Goal: Subscribe to service/newsletter

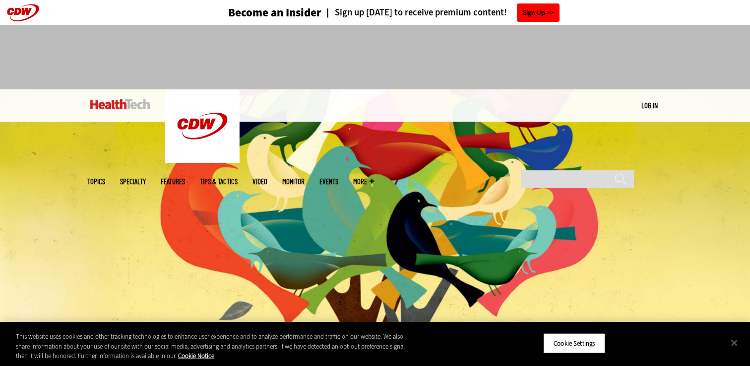
click at [541, 15] on link "Sign Up" at bounding box center [538, 12] width 43 height 18
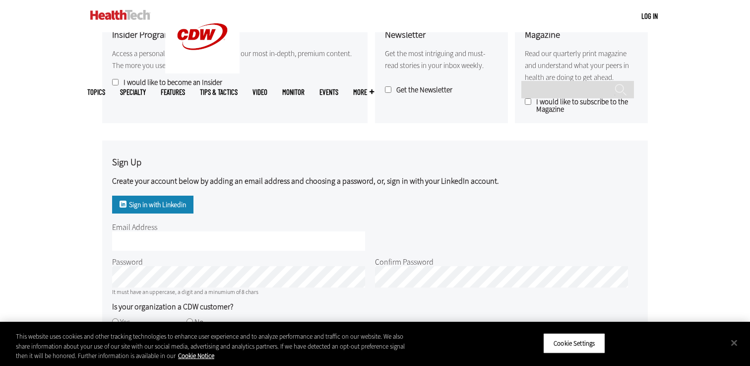
scroll to position [298, 0]
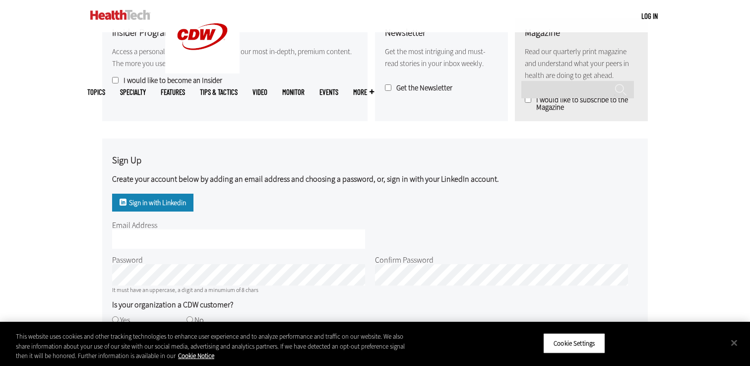
click at [283, 162] on h3 "Sign Up" at bounding box center [305, 160] width 387 height 9
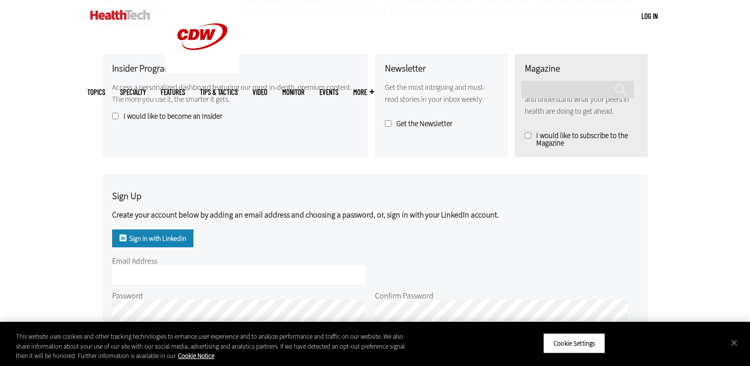
scroll to position [258, 0]
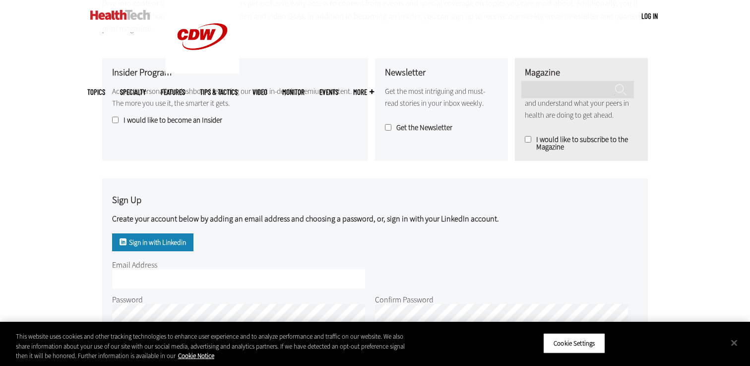
click at [392, 120] on fieldset "Get the Newsletter" at bounding box center [441, 124] width 113 height 15
click at [392, 124] on label "Get the Newsletter" at bounding box center [441, 127] width 113 height 7
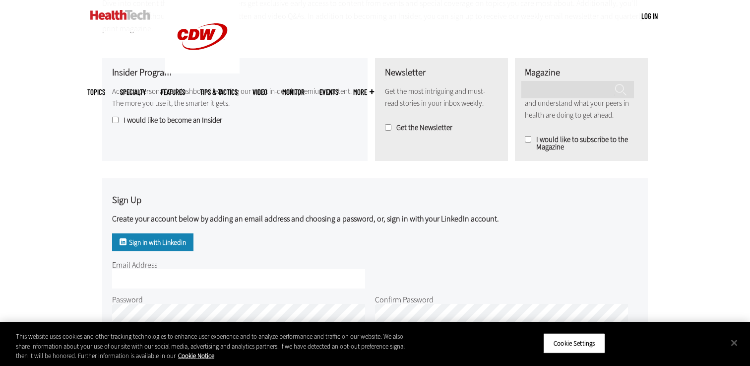
click at [532, 136] on label "I would like to subscribe to the Magazine" at bounding box center [581, 143] width 113 height 15
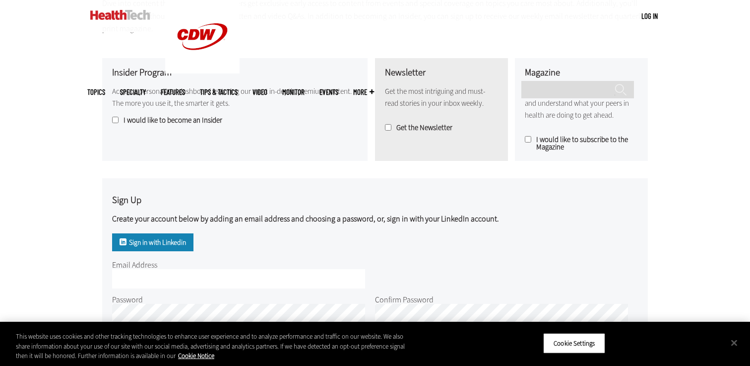
click at [203, 122] on label "I would like to become an Insider" at bounding box center [235, 120] width 246 height 7
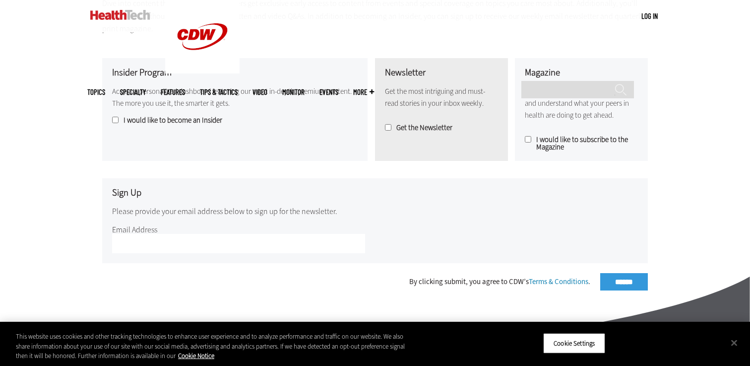
click at [445, 130] on label "Get the Newsletter" at bounding box center [441, 127] width 113 height 7
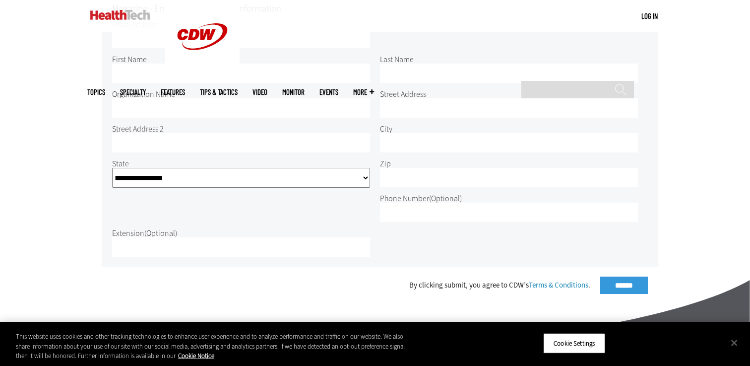
scroll to position [456, 0]
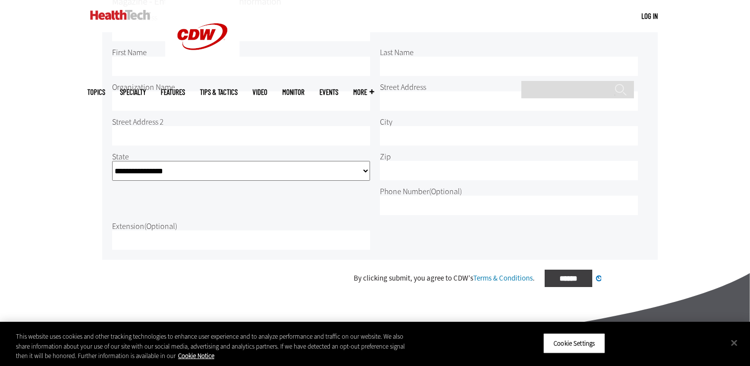
click at [634, 269] on div "By clicking submit, you agree to CDW’s Terms & Conditions . ****** Processing..." at bounding box center [375, 277] width 546 height 17
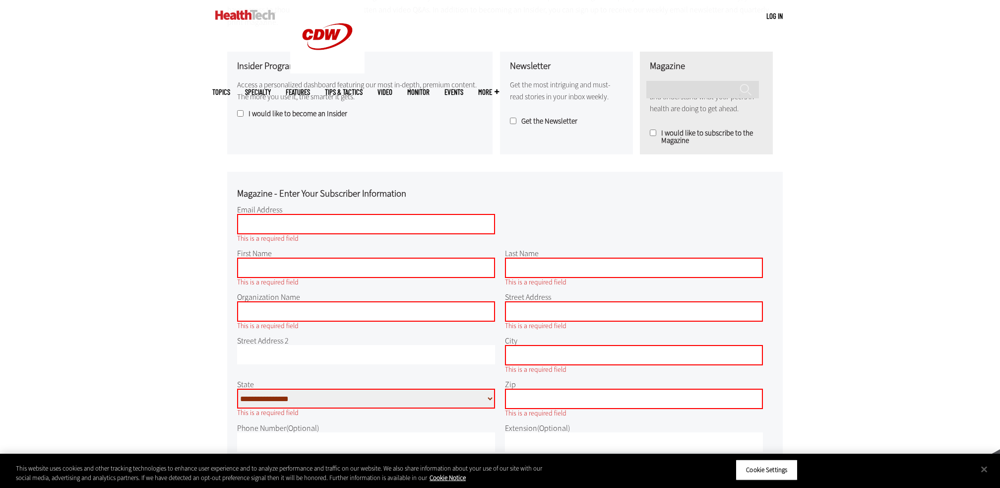
scroll to position [260, 0]
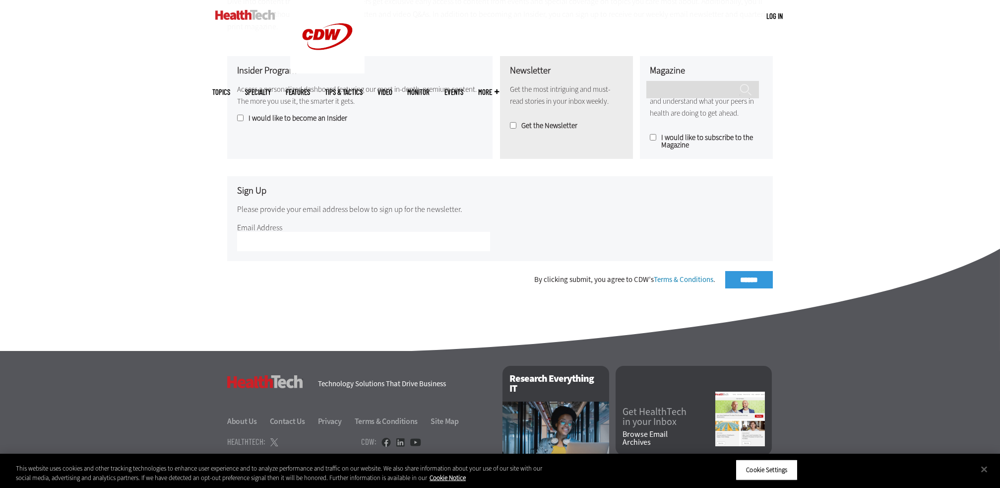
click at [332, 119] on label "I would like to become an Insider" at bounding box center [360, 118] width 246 height 7
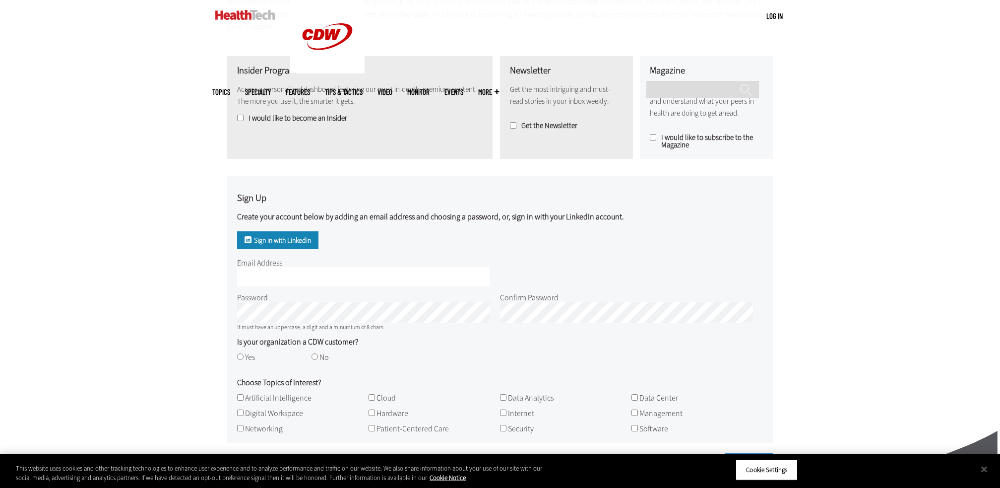
click at [332, 119] on label "I would like to become an Insider" at bounding box center [360, 118] width 246 height 7
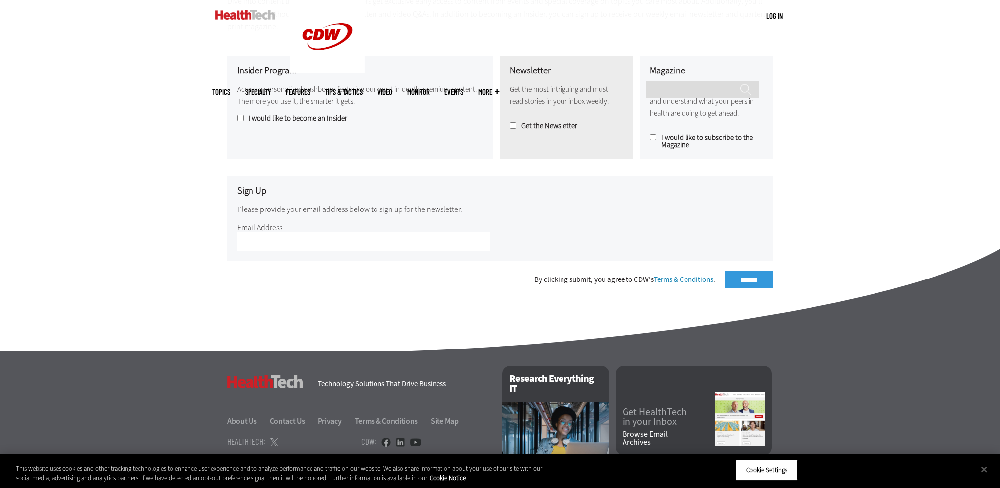
click at [506, 128] on div "Newsletter Get the most intriguing and must-read stories in your inbox weekly. …" at bounding box center [566, 107] width 133 height 103
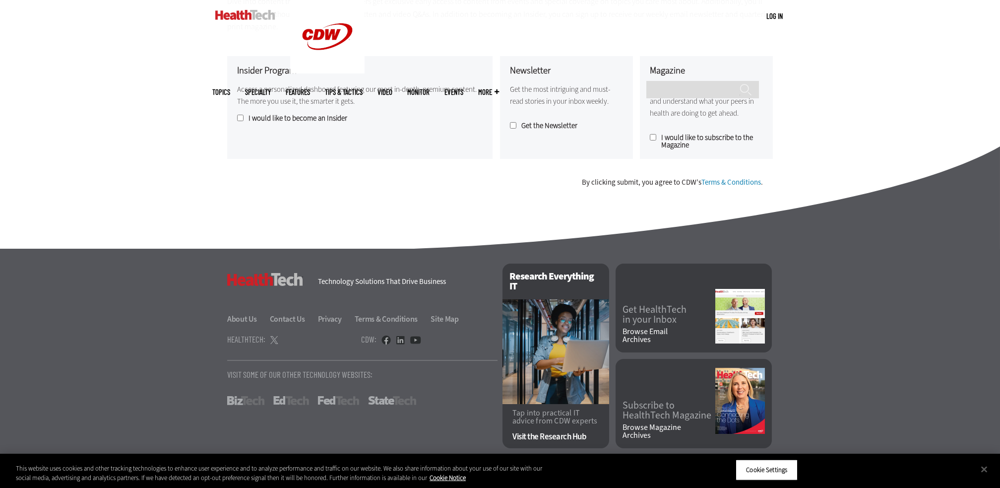
click at [333, 119] on label "I would like to become an Insider" at bounding box center [360, 118] width 246 height 7
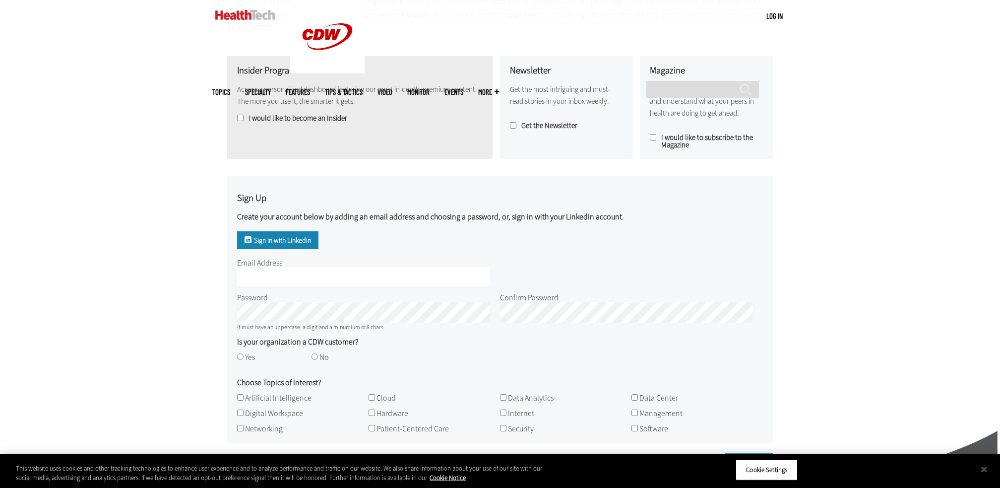
click at [341, 119] on label "I would like to become an Insider" at bounding box center [360, 118] width 246 height 7
